Goal: Information Seeking & Learning: Learn about a topic

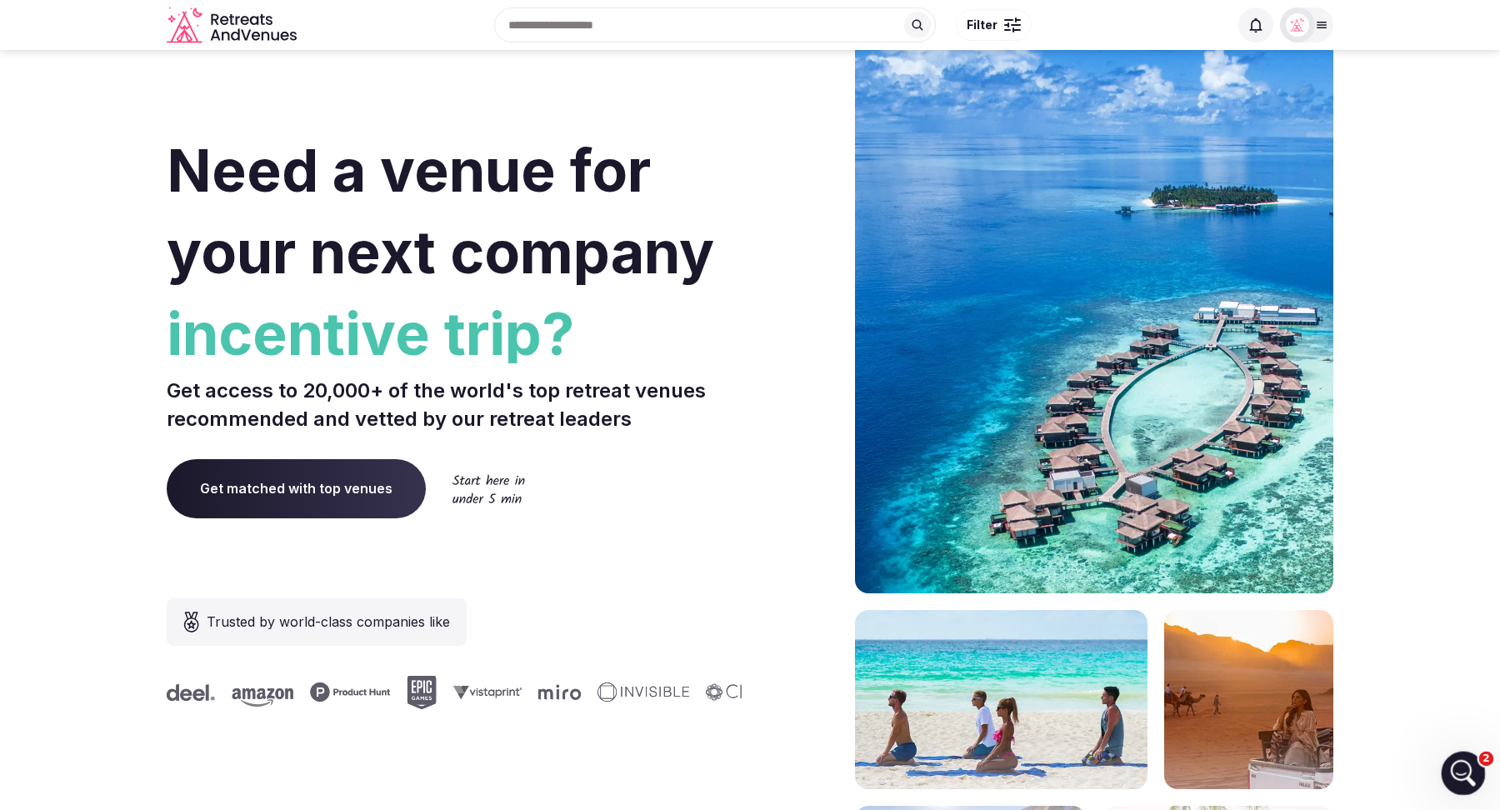
click at [1415, 765] on icon "Open Intercom Messenger" at bounding box center [1460, 770] width 27 height 27
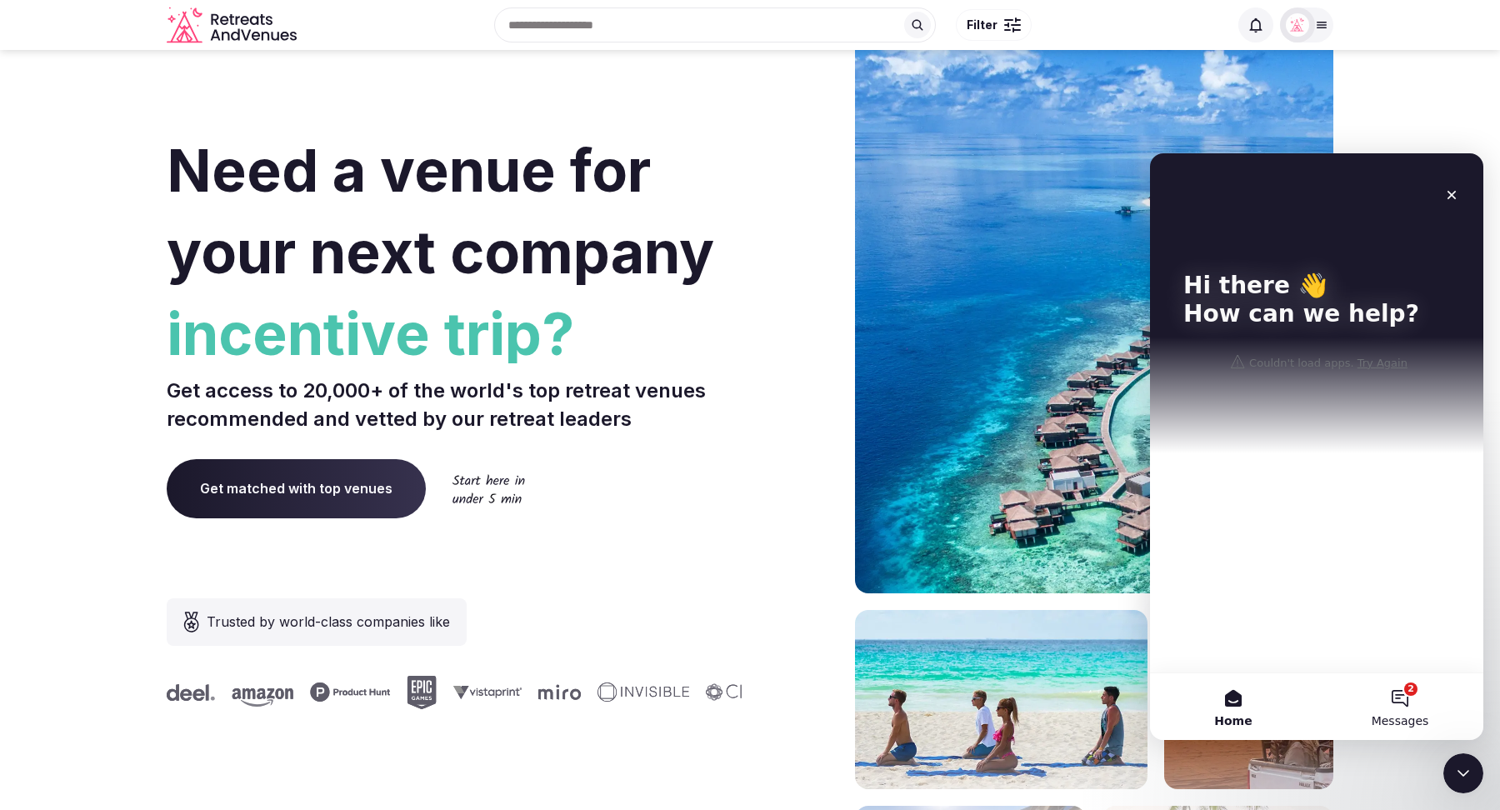
click at [1405, 705] on button "2 Messages" at bounding box center [1399, 706] width 167 height 67
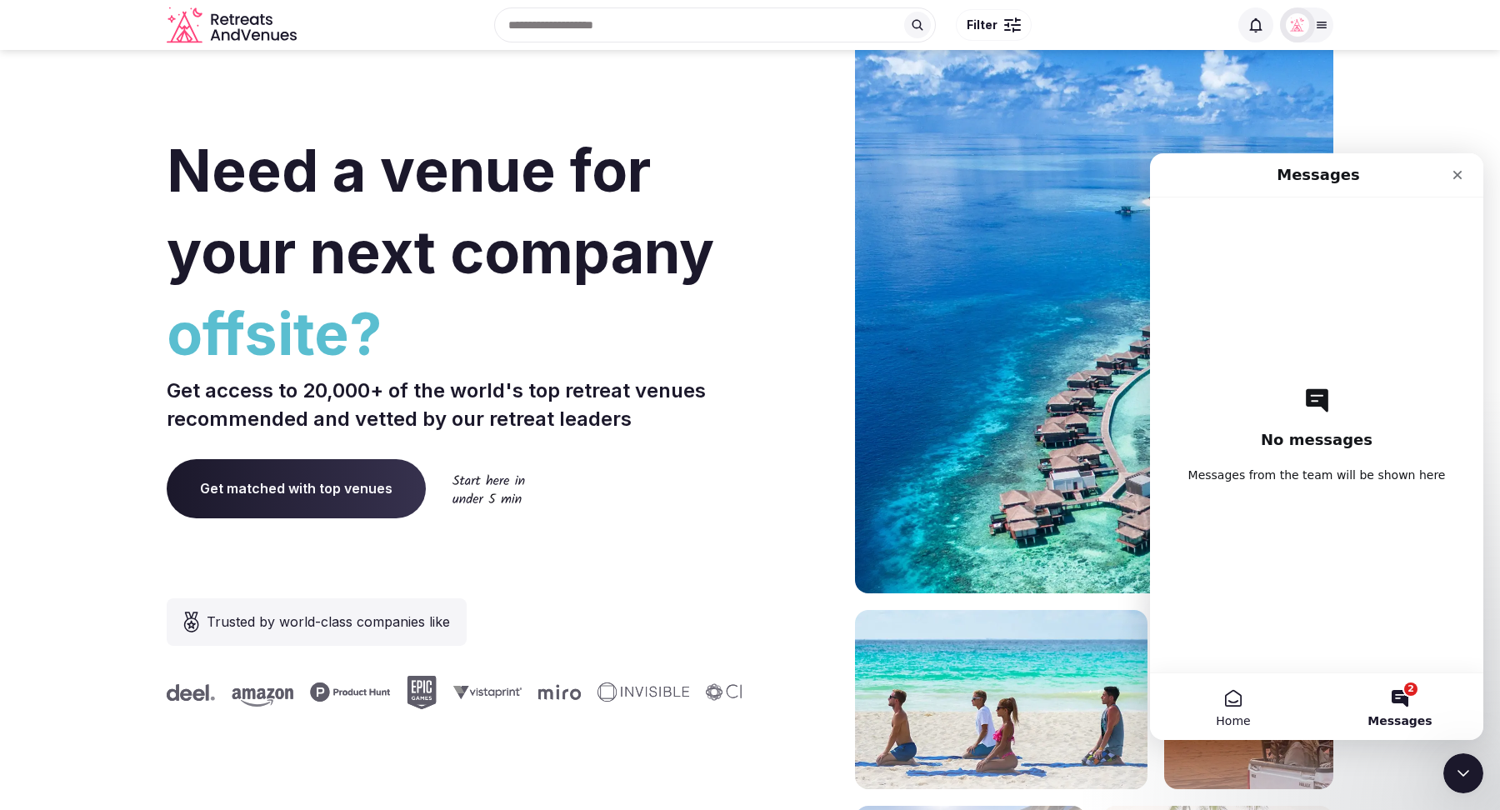
click at [1231, 696] on button "Home" at bounding box center [1233, 706] width 167 height 67
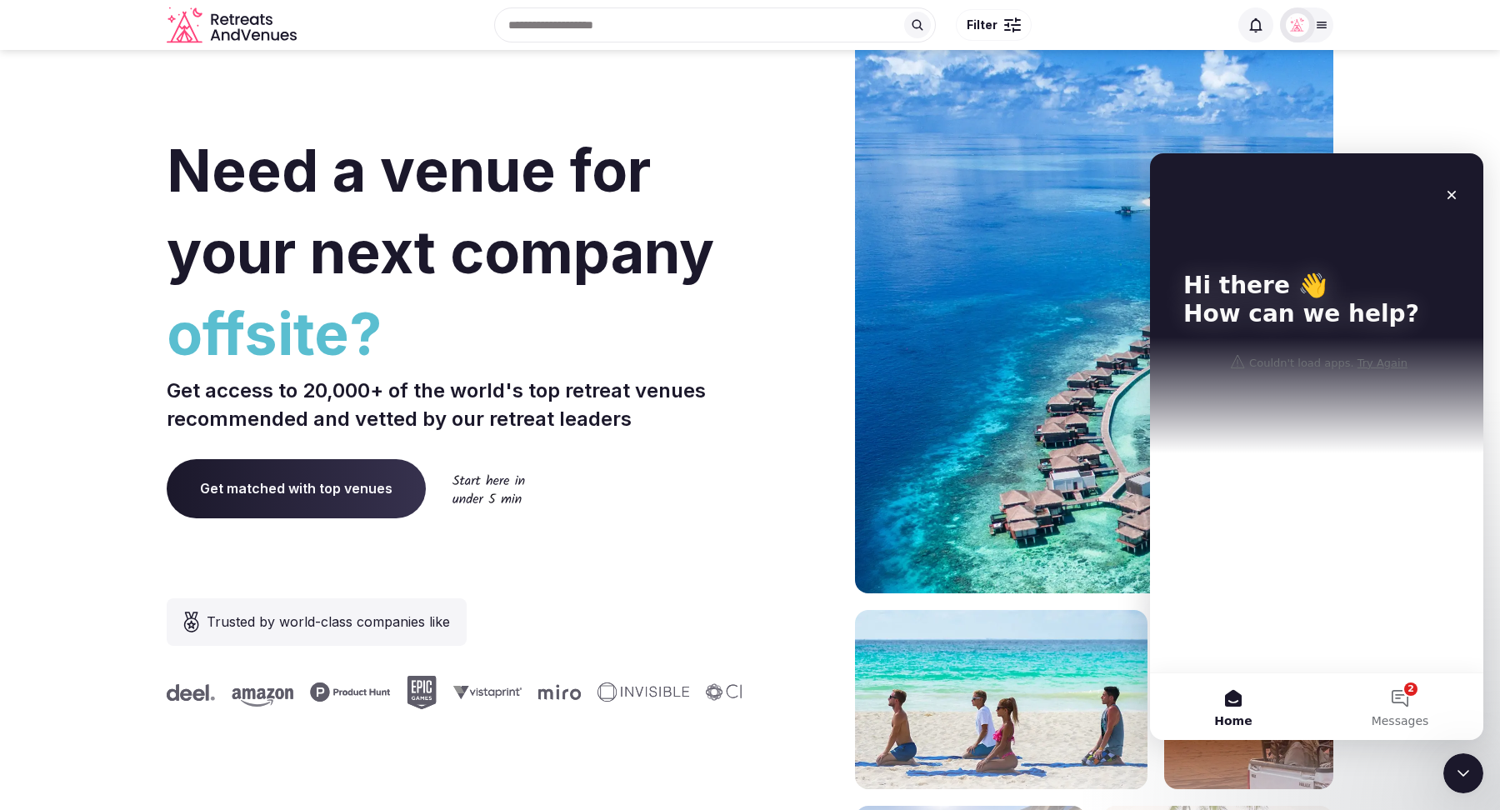
click at [1379, 360] on div "Hi there 👋 How can we help?" at bounding box center [1316, 303] width 300 height 300
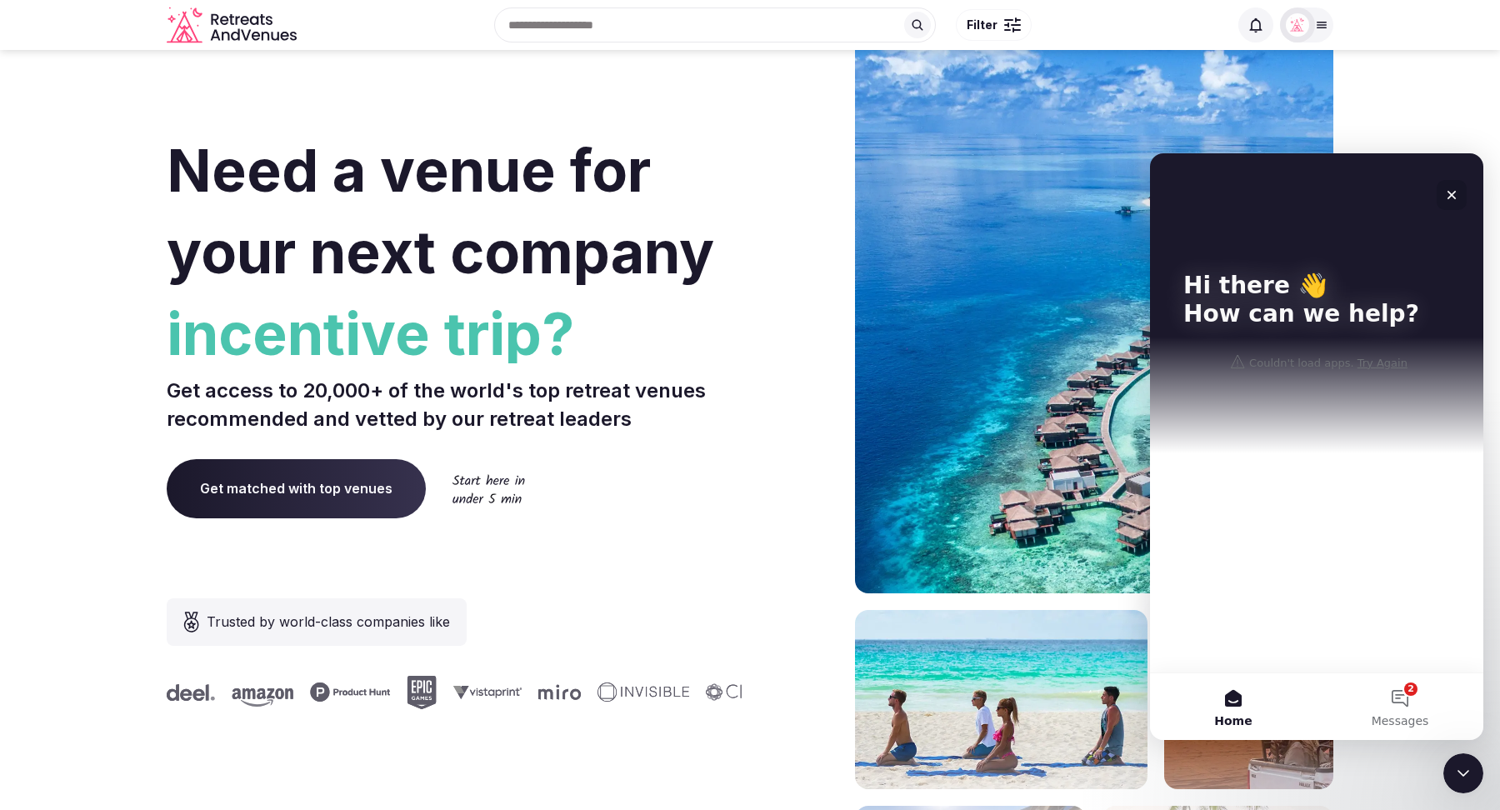
click at [1415, 196] on icon "Close" at bounding box center [1451, 194] width 13 height 13
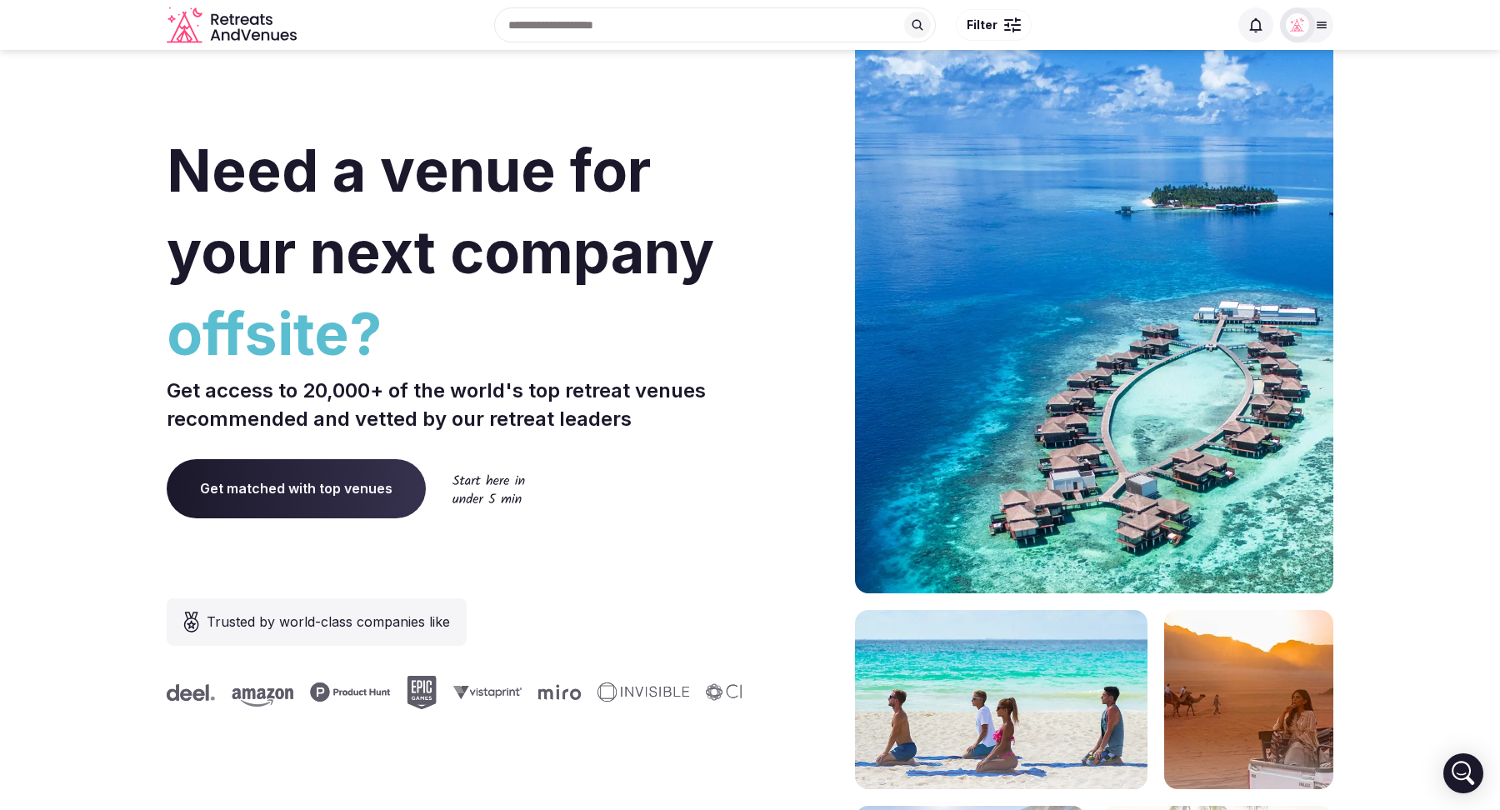
click at [1006, 30] on div at bounding box center [1007, 30] width 7 height 2
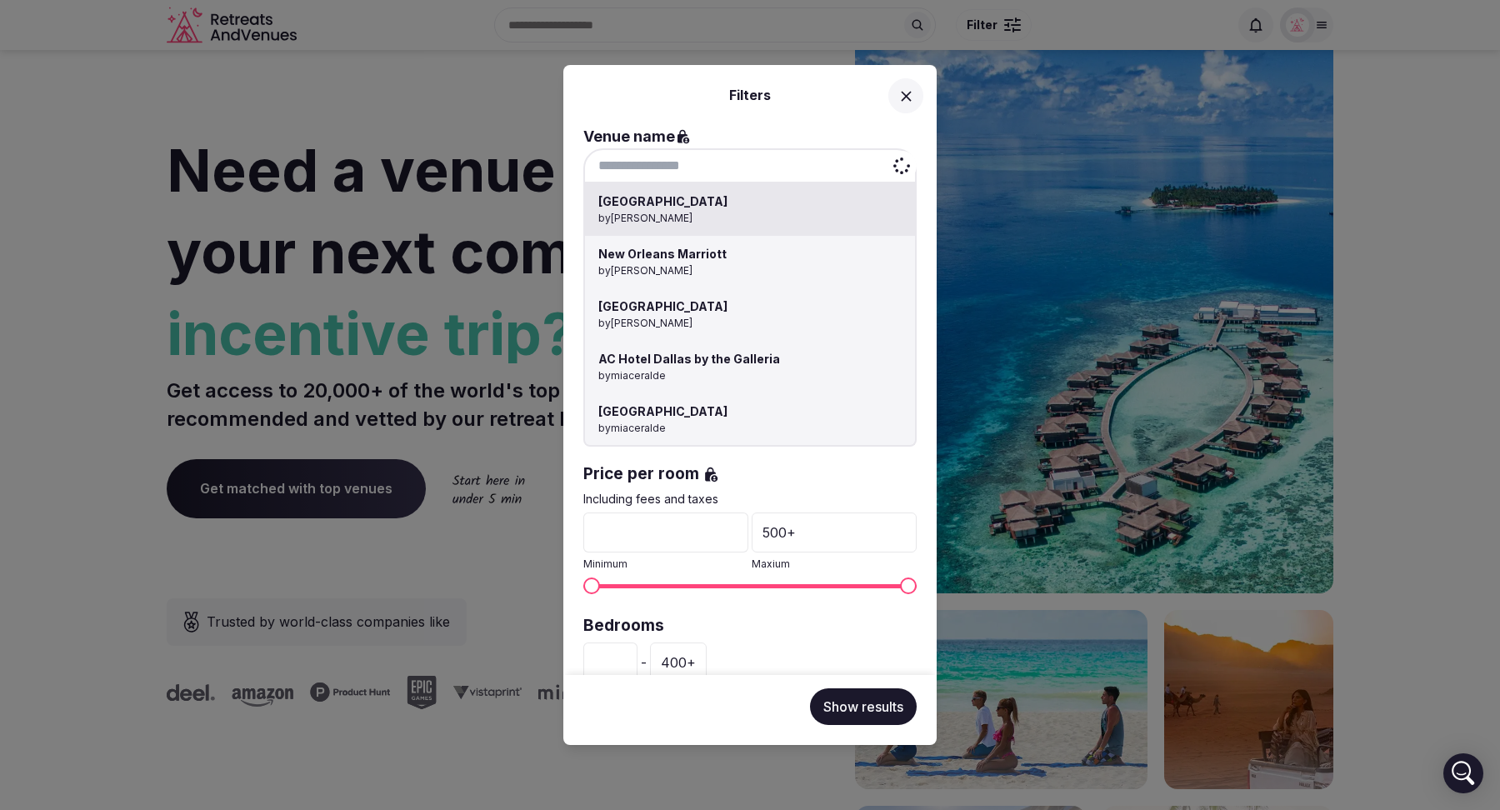
click at [659, 159] on div "Hotel Riviera Strand by Catherine Mesina New Orleans Marriott by Irene Gonzales…" at bounding box center [749, 165] width 333 height 35
paste input "**********"
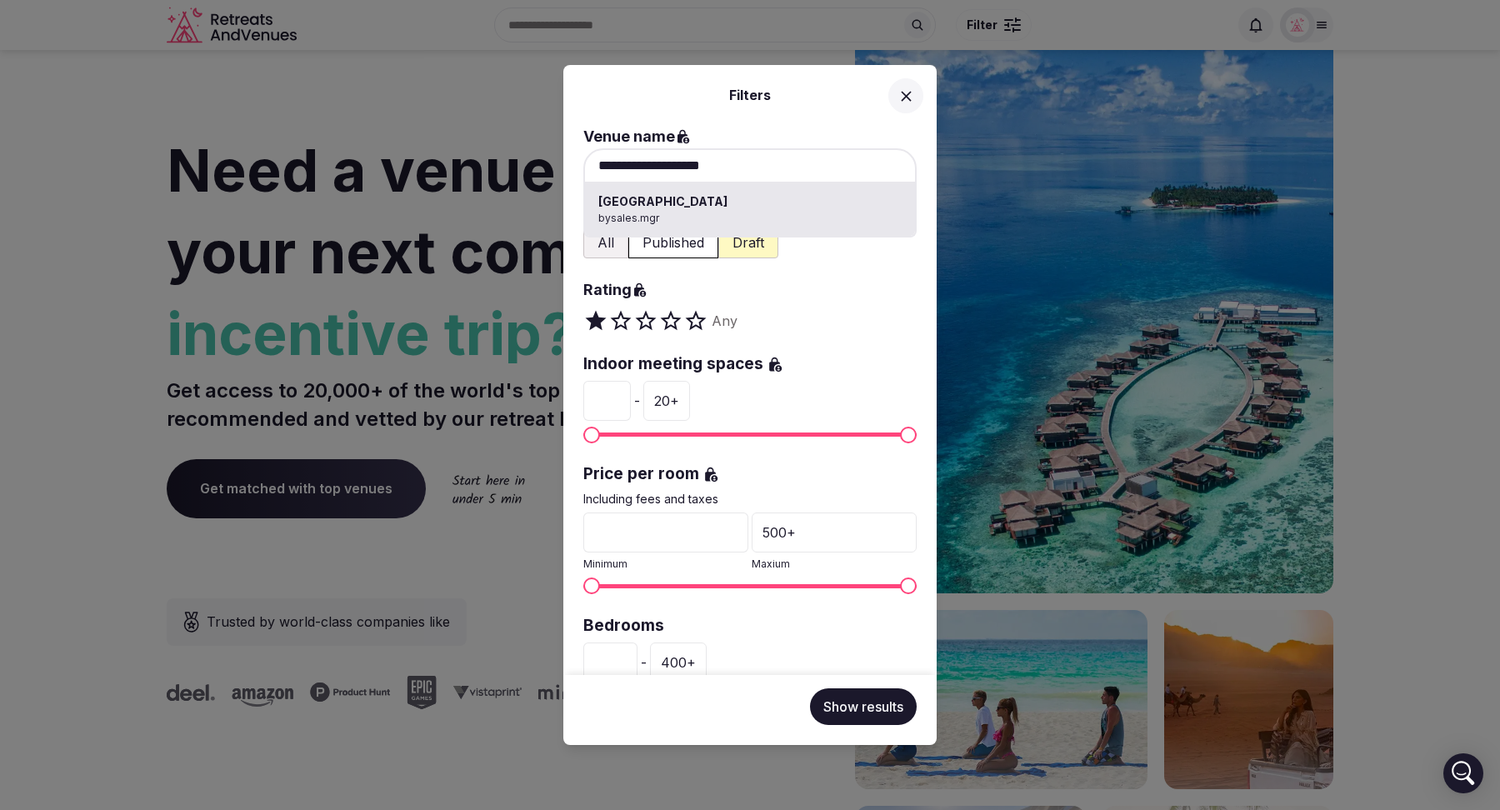
type input "**********"
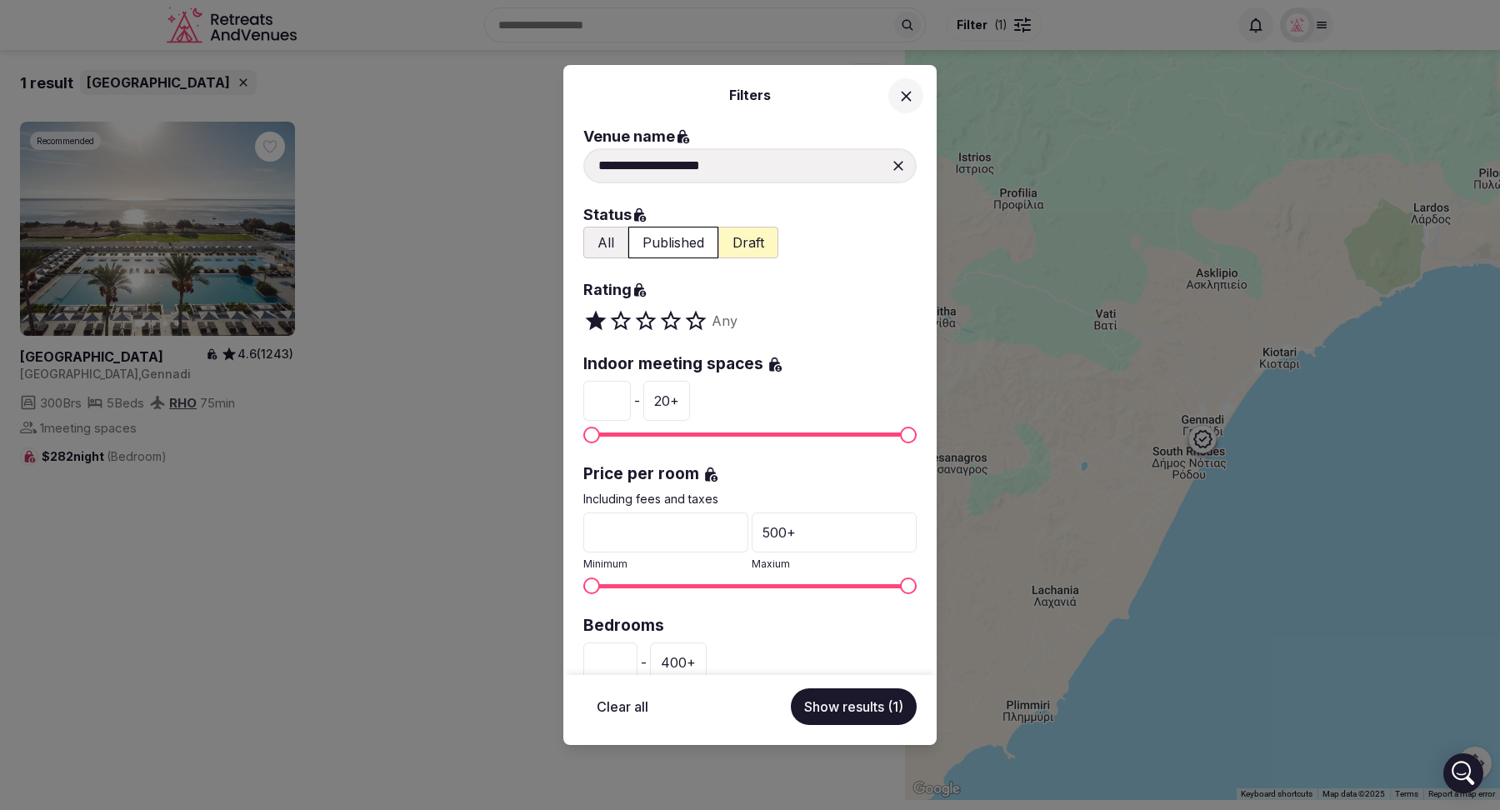
click at [74, 357] on div "**********" at bounding box center [750, 405] width 1500 height 810
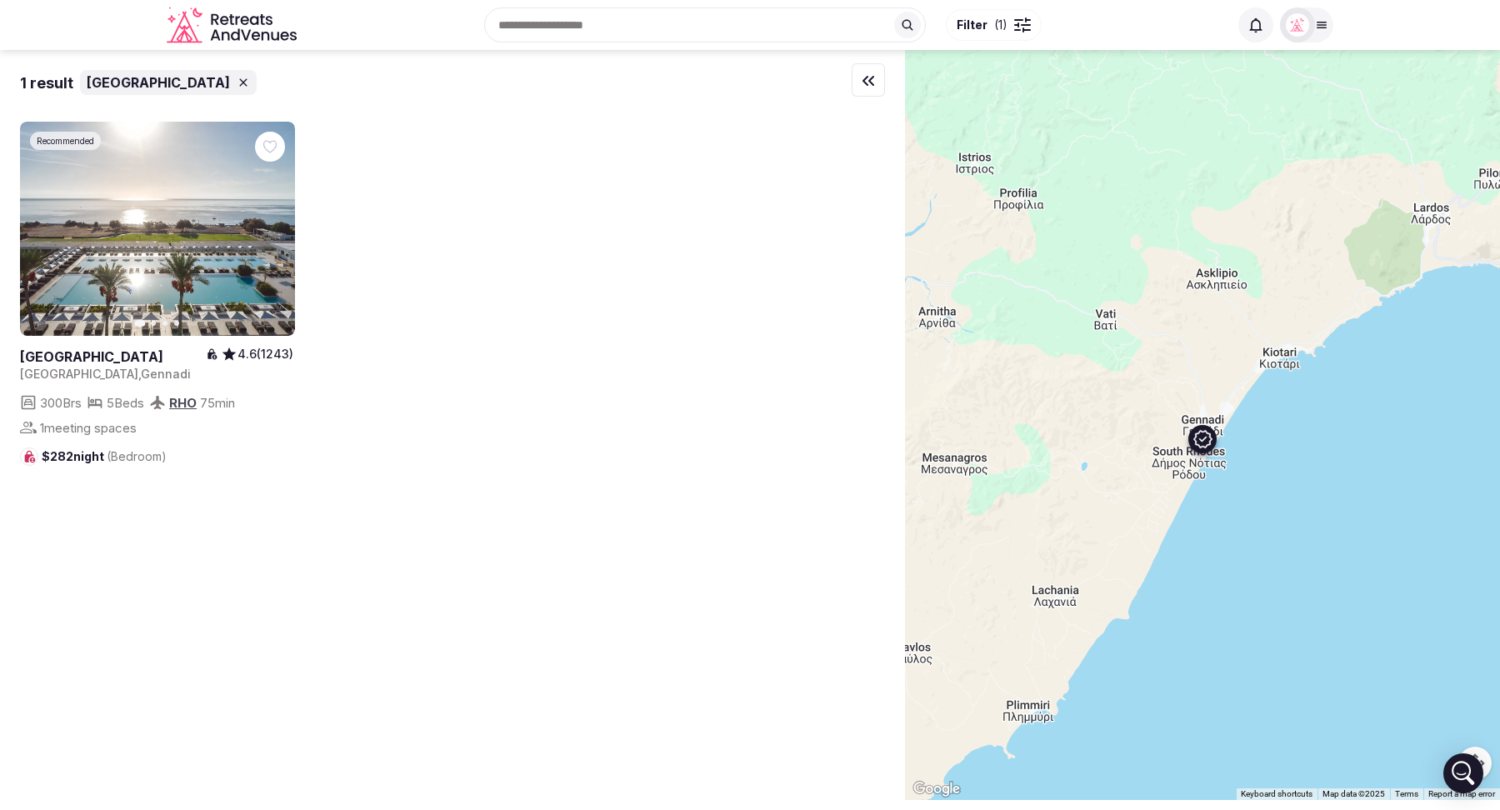
click at [74, 357] on link at bounding box center [113, 356] width 186 height 18
click at [249, 35] on icon "Retreats and Venues company logo" at bounding box center [247, 35] width 10 height 11
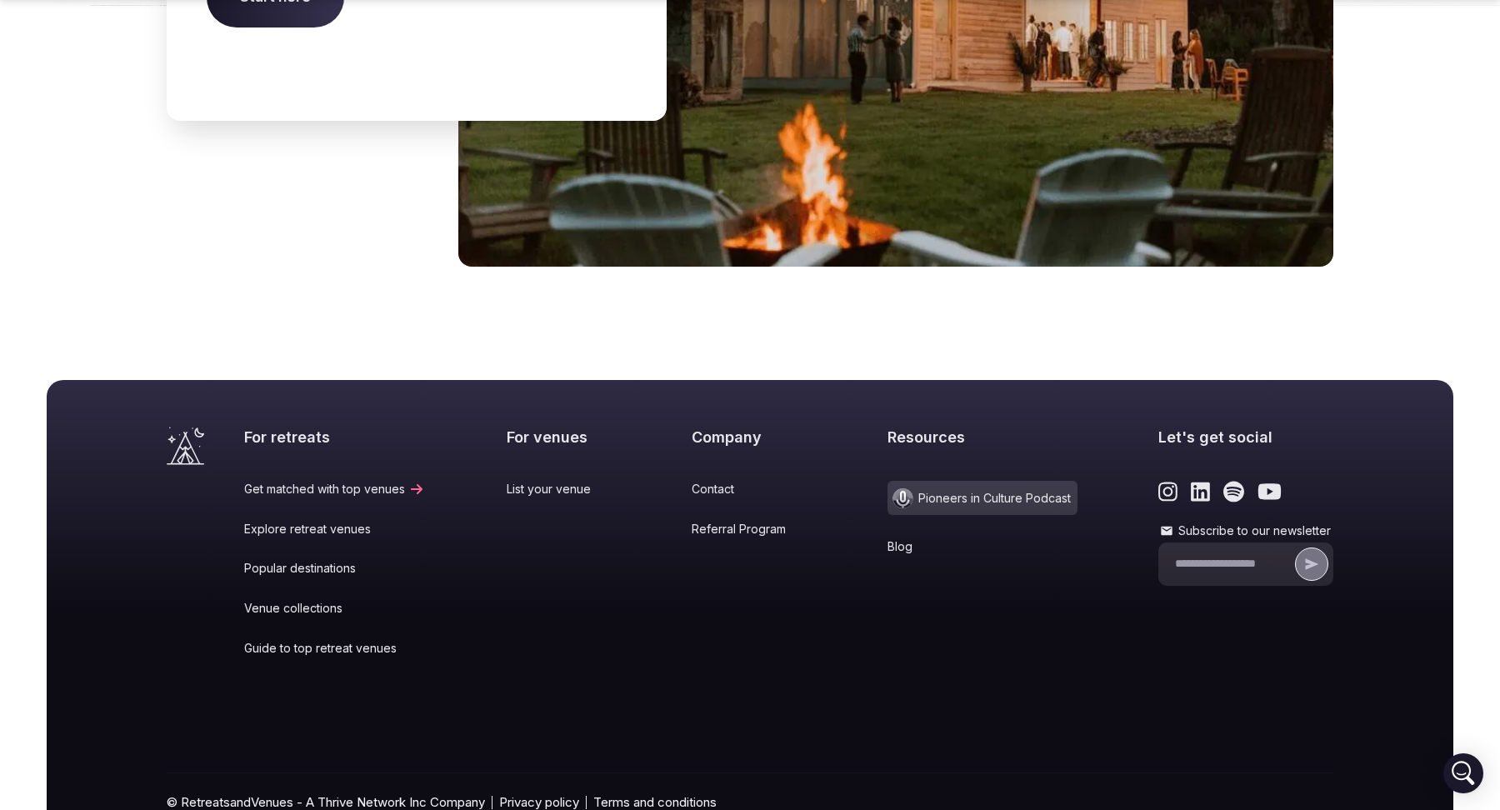
scroll to position [6860, 0]
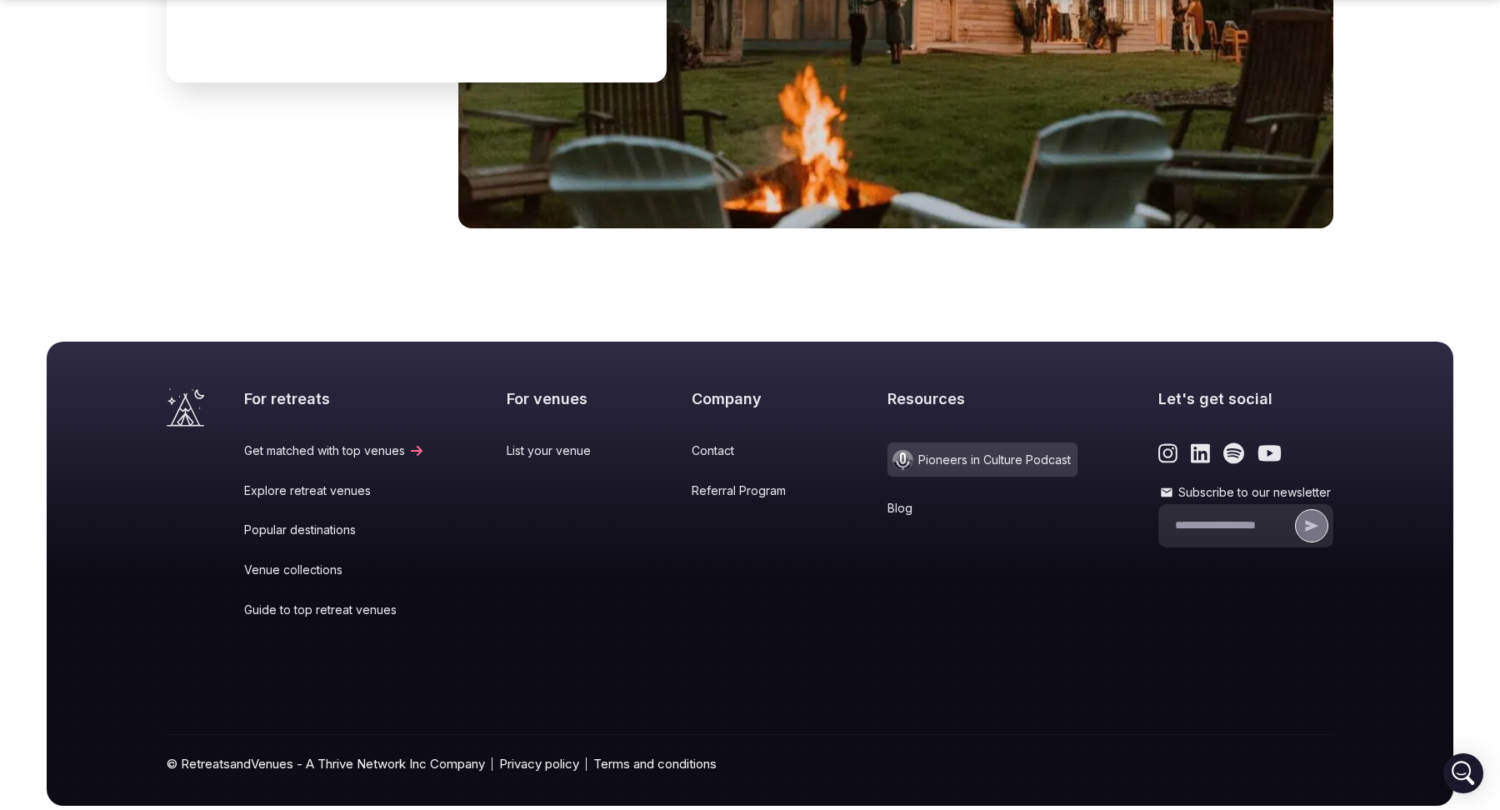
click at [311, 522] on link "Popular destinations" at bounding box center [334, 530] width 181 height 17
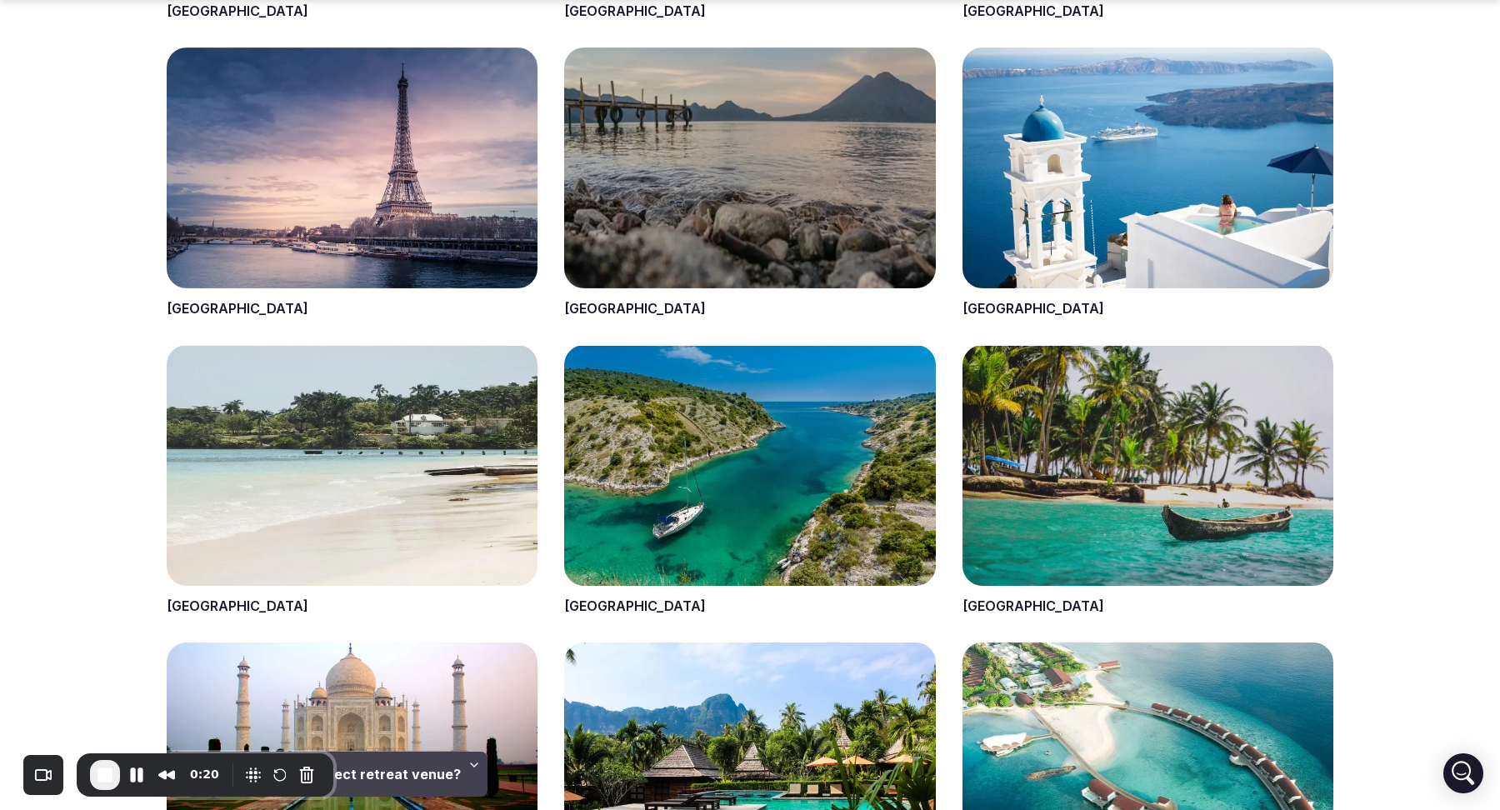
scroll to position [1934, 0]
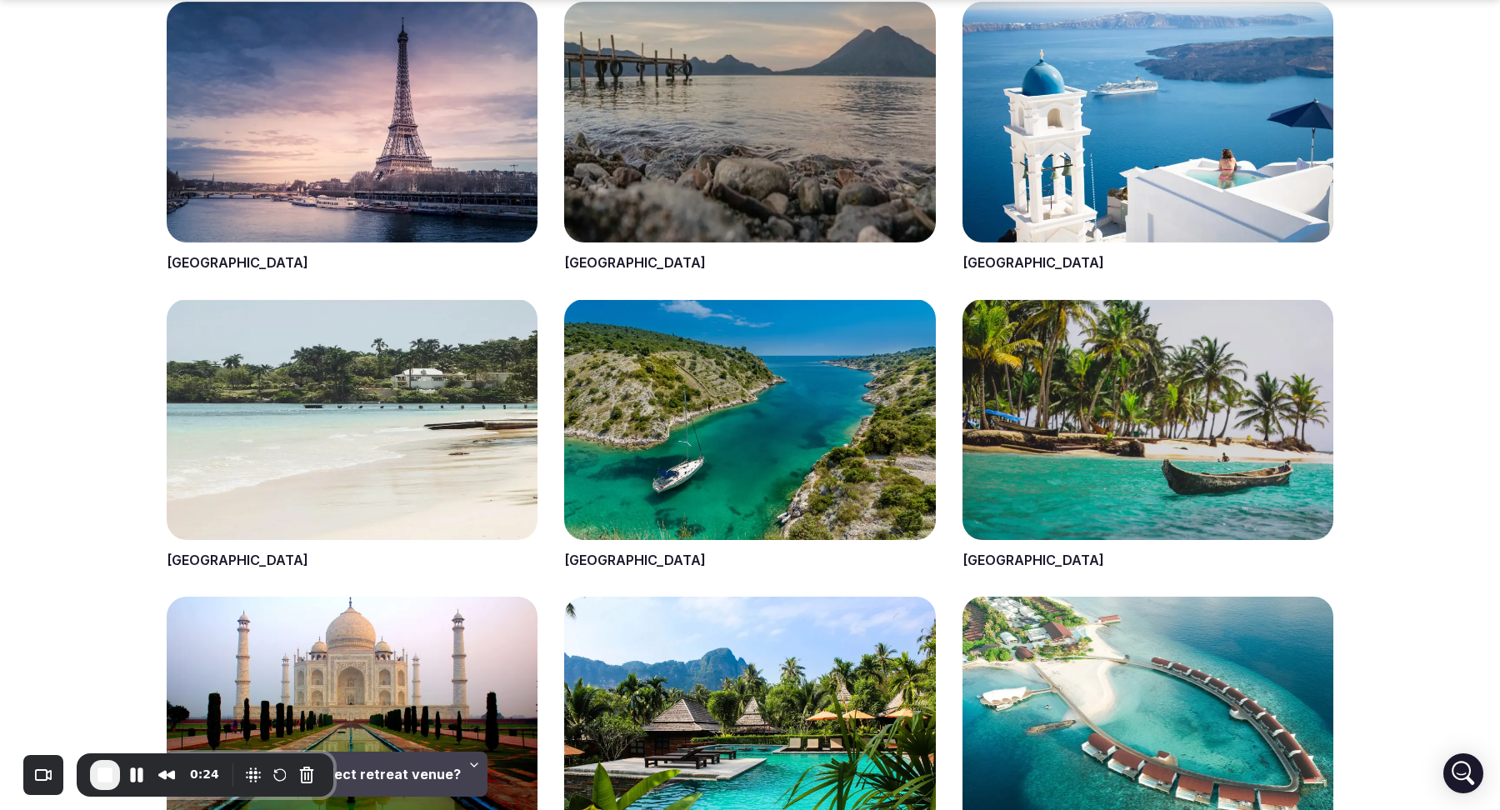
click at [986, 266] on span at bounding box center [1147, 137] width 371 height 271
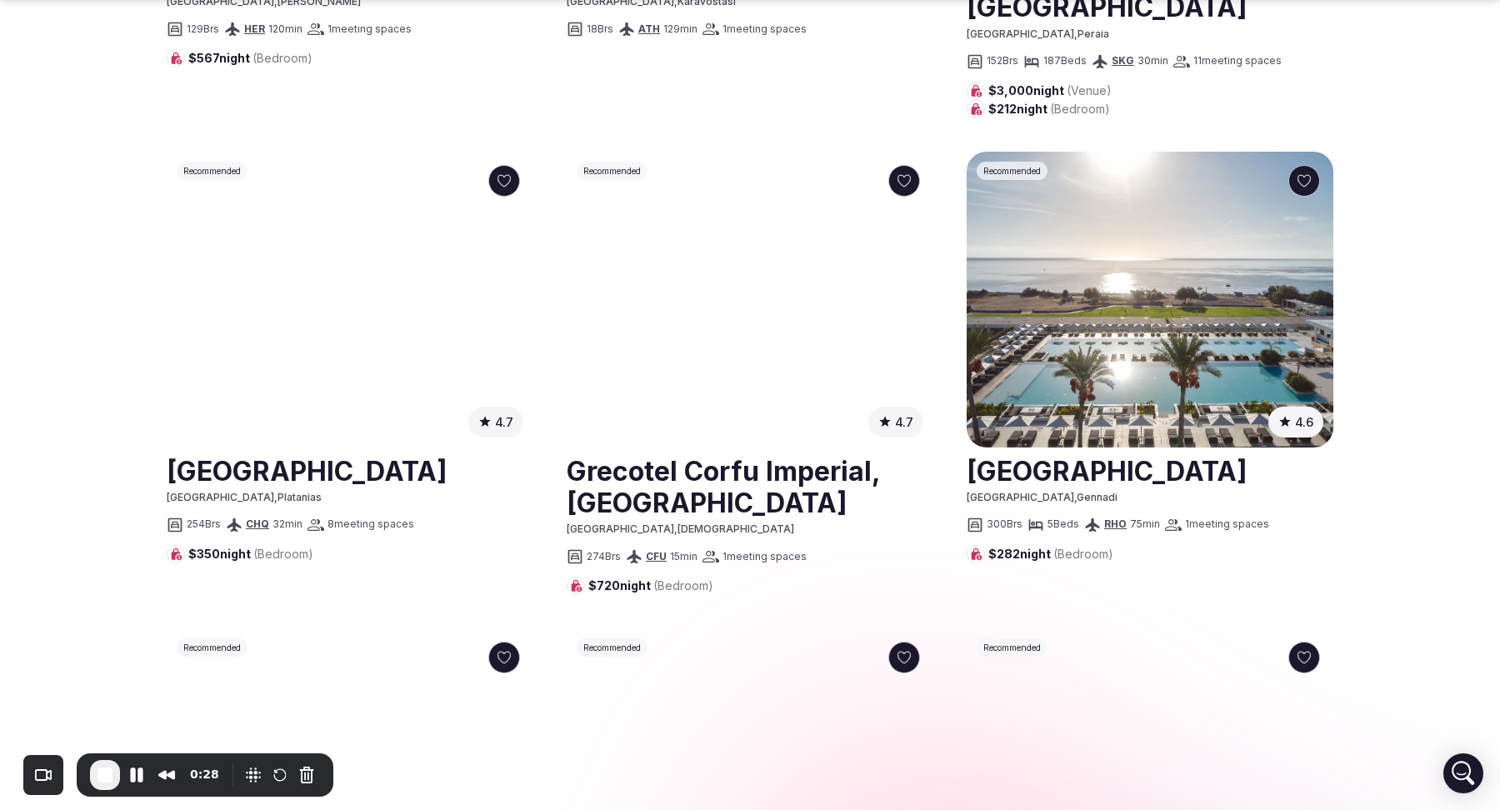
scroll to position [1306, 0]
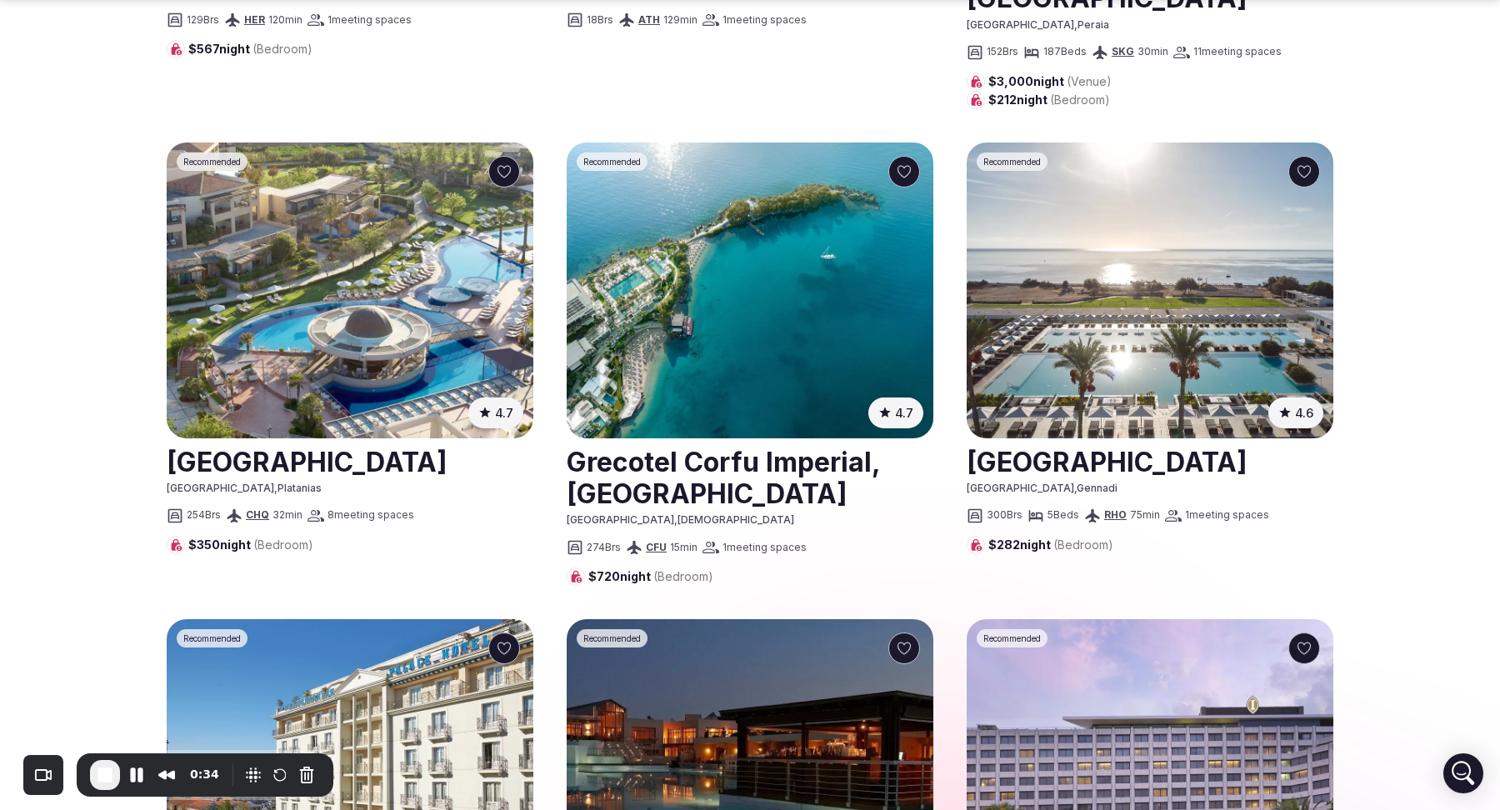
click at [1091, 440] on link at bounding box center [1149, 461] width 367 height 42
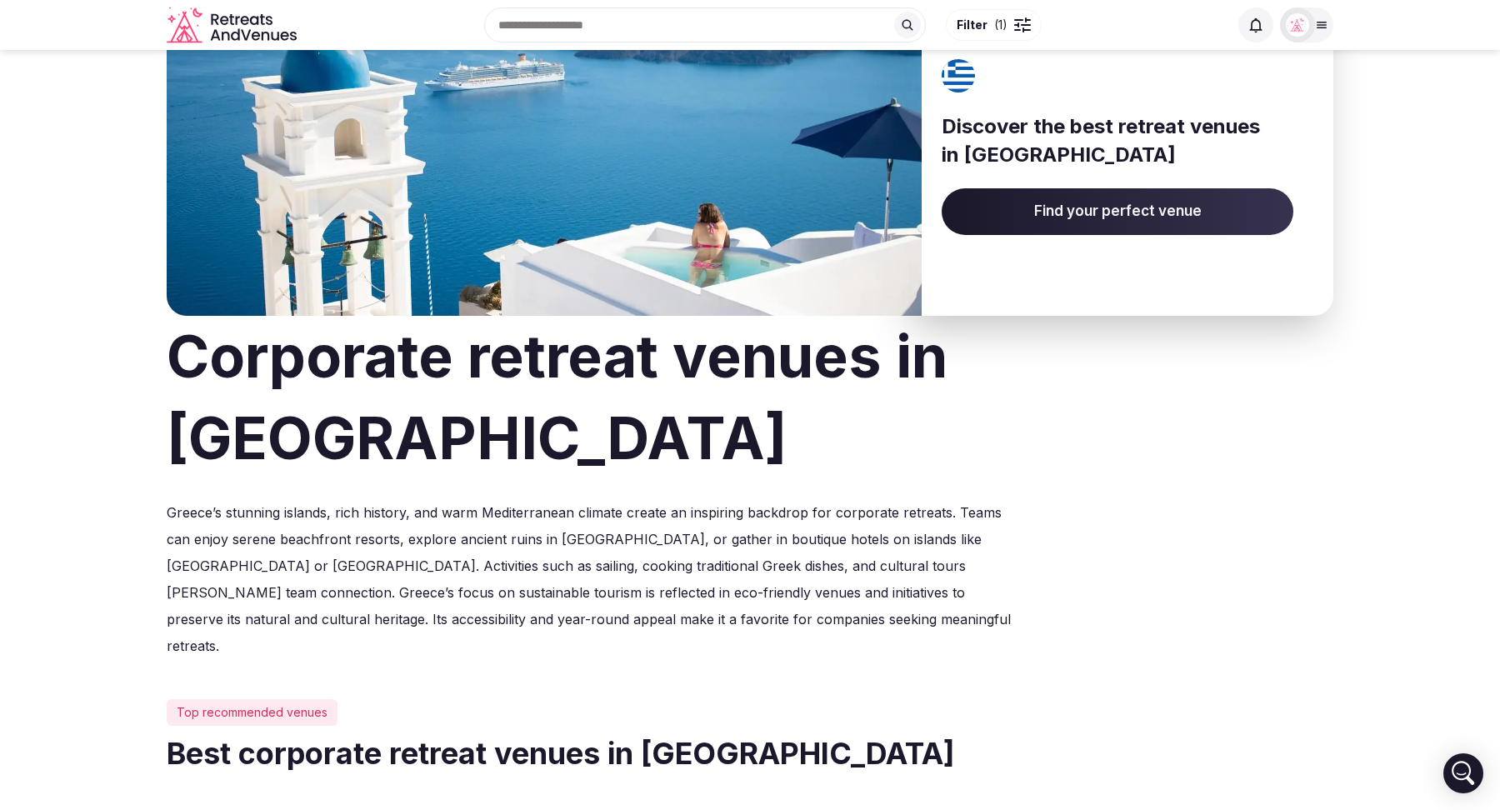
scroll to position [0, 0]
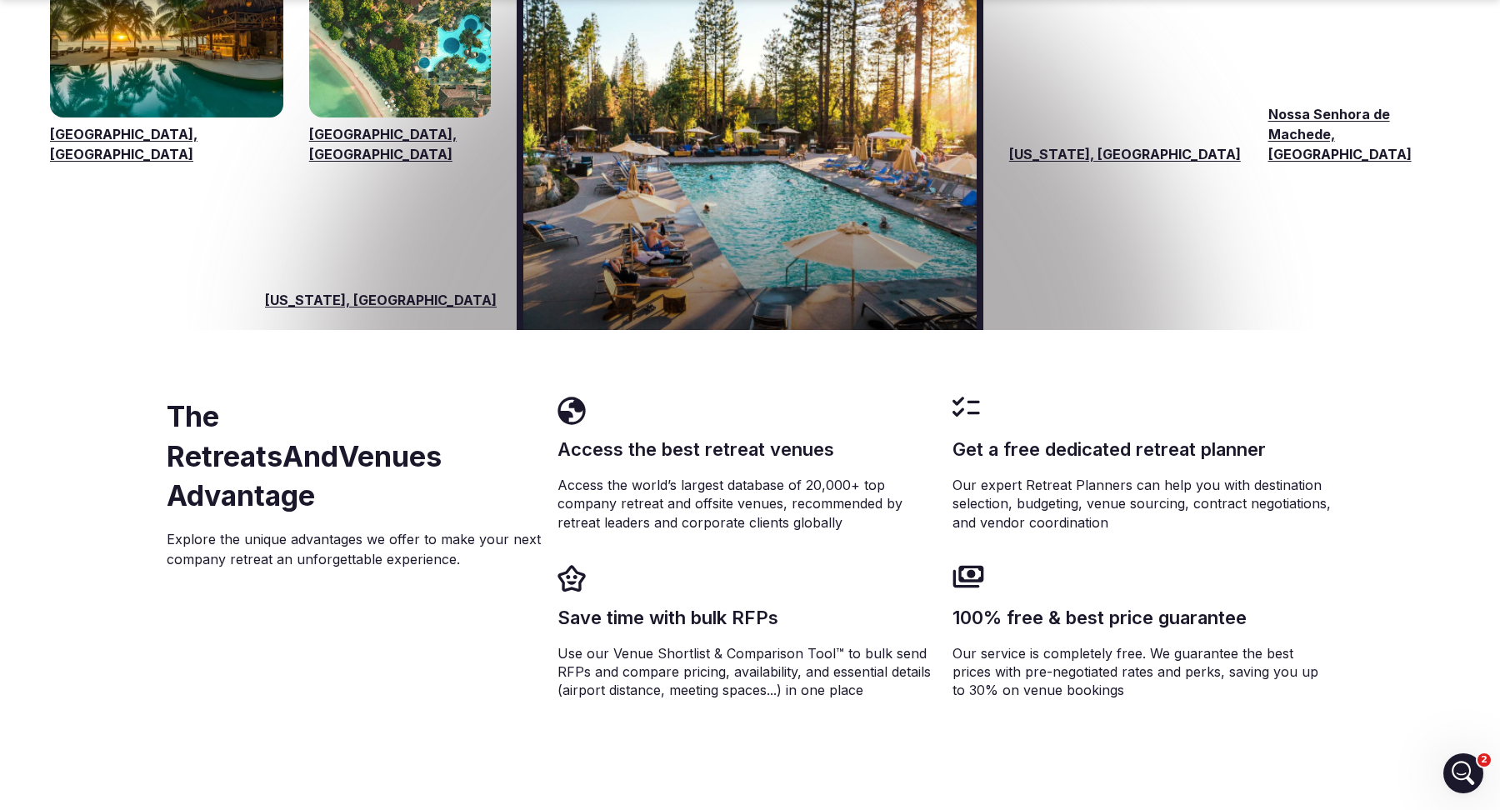
scroll to position [2875, 0]
